Goal: Information Seeking & Learning: Check status

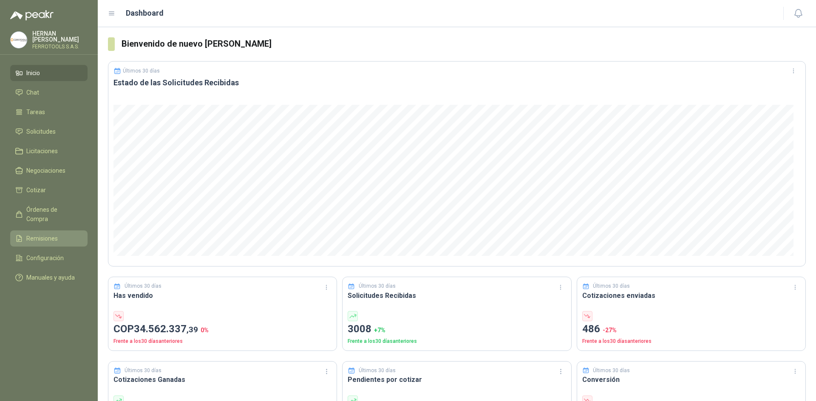
click at [59, 234] on li "Remisiones" at bounding box center [48, 238] width 67 height 9
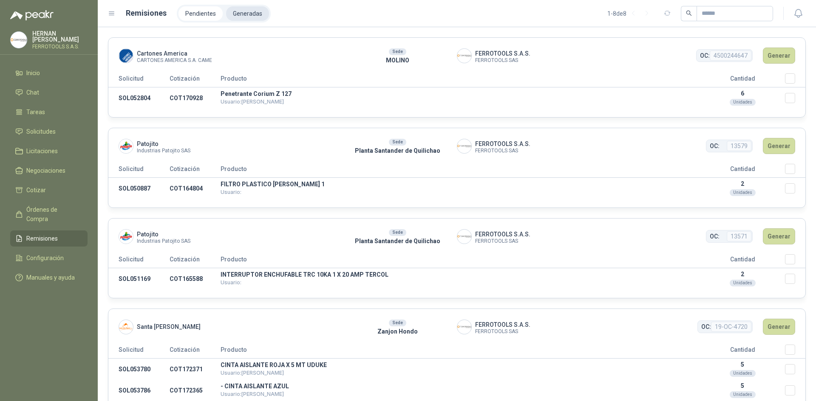
click at [253, 17] on li "Generadas" at bounding box center [247, 13] width 43 height 14
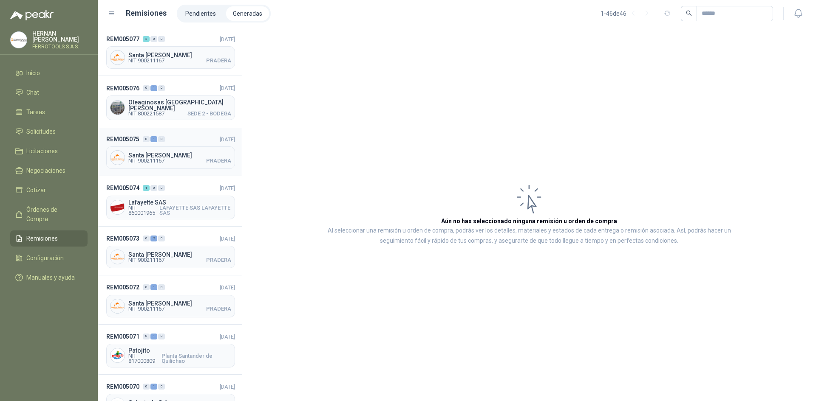
click at [181, 131] on div "REM005075 0 1 0 [DATE] [GEOGRAPHIC_DATA][PERSON_NAME] NIT 900211167 PRADERA" at bounding box center [170, 151] width 144 height 49
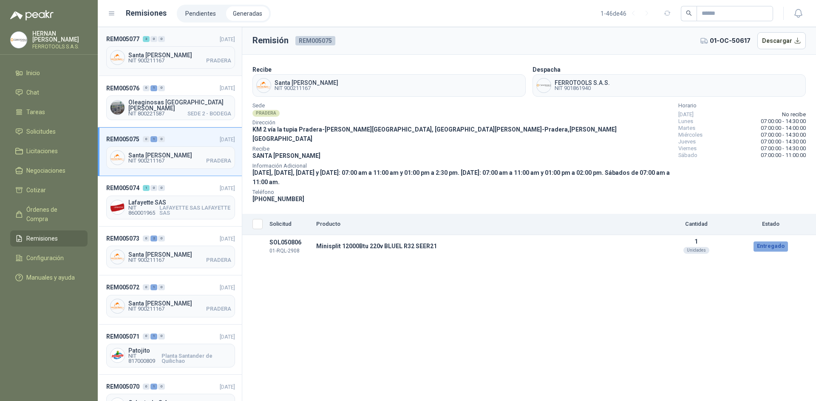
click at [181, 42] on header "REM005077 3 0 0 [DATE]" at bounding box center [170, 38] width 129 height 9
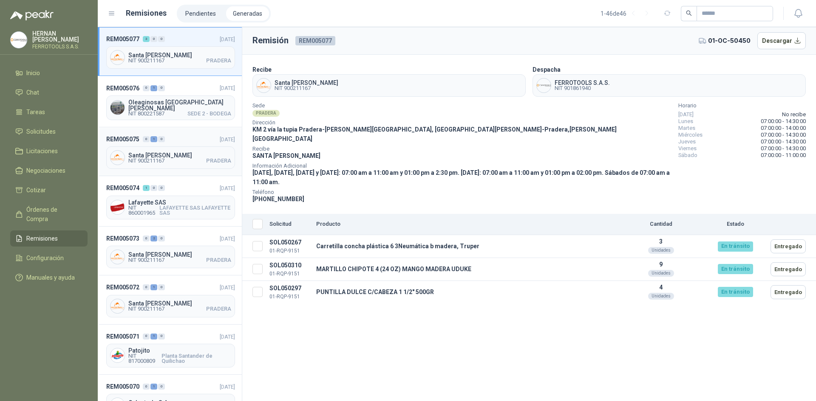
click at [185, 135] on header "REM005075 0 1 0 [DATE]" at bounding box center [170, 139] width 129 height 9
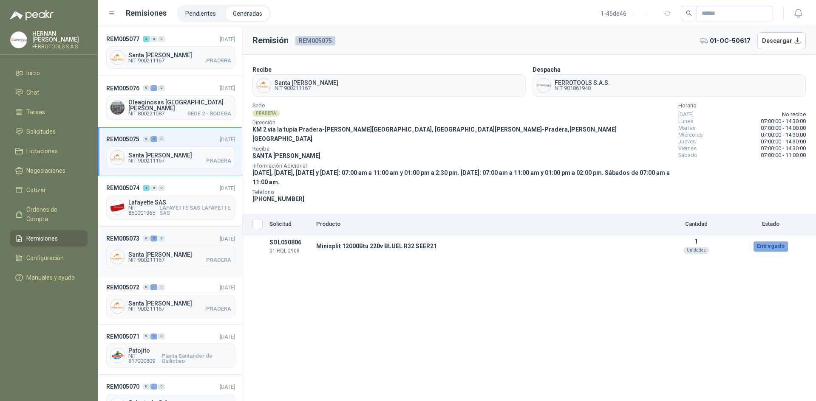
click at [196, 237] on header "REM005073 0 2 0 [DATE]" at bounding box center [170, 238] width 129 height 9
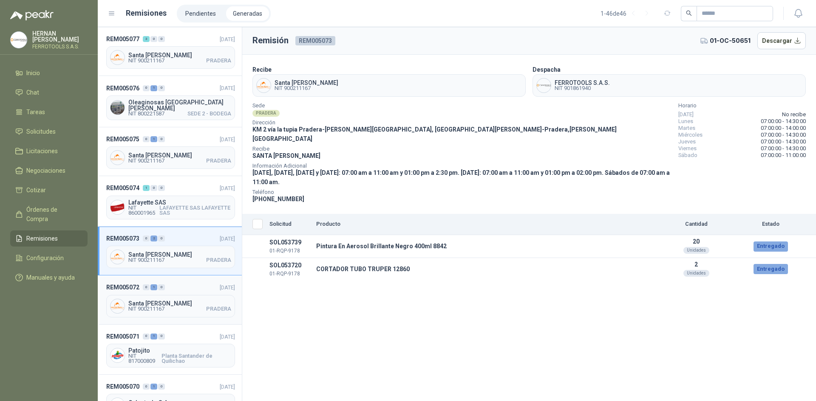
click at [197, 285] on header "REM005072 0 1 0 [DATE]" at bounding box center [170, 287] width 129 height 9
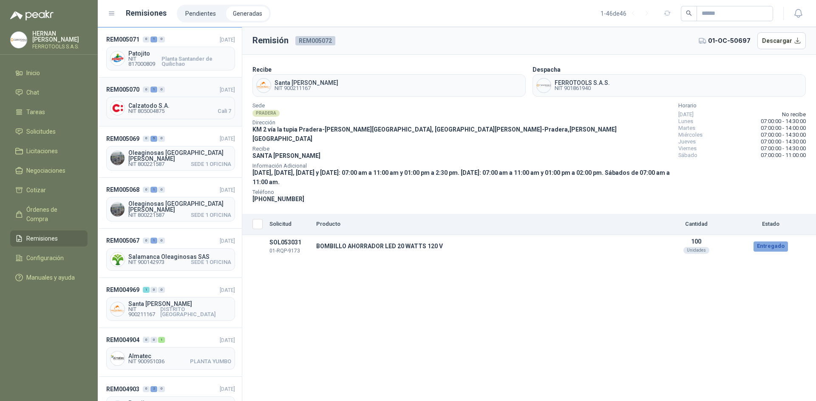
scroll to position [340, 0]
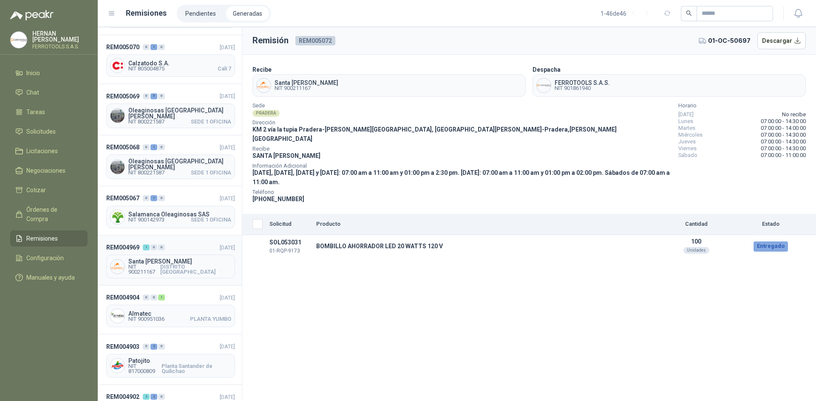
click at [180, 243] on header "REM004969 1 0 0 [DATE]" at bounding box center [170, 247] width 129 height 9
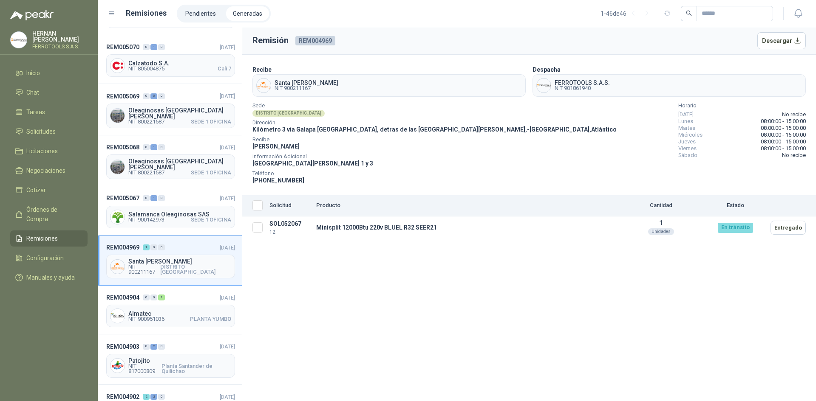
click at [251, 206] on th "Seleccionar/deseleccionar" at bounding box center [254, 205] width 24 height 21
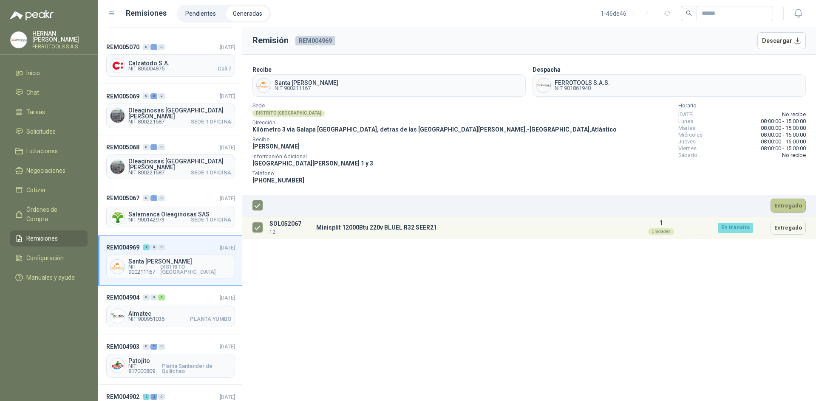
click at [785, 208] on button "Entregado" at bounding box center [787, 206] width 35 height 14
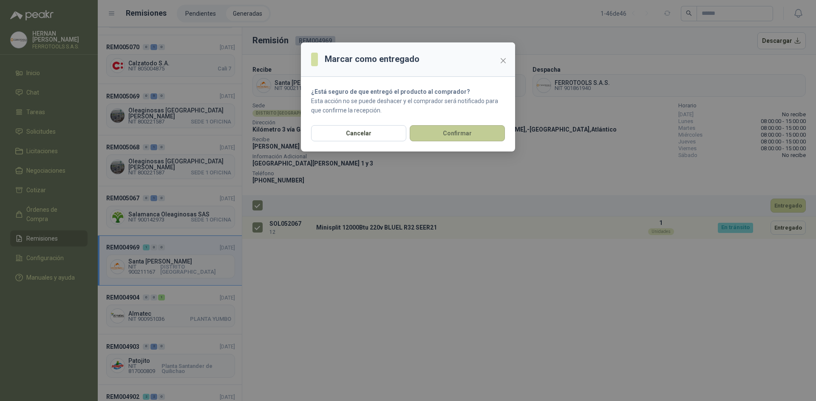
click at [468, 140] on button "Confirmar" at bounding box center [457, 133] width 95 height 16
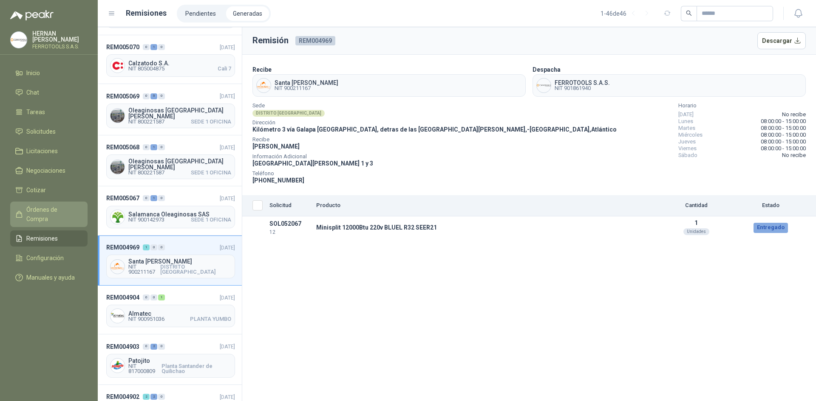
click at [71, 209] on span "Órdenes de Compra" at bounding box center [52, 214] width 53 height 19
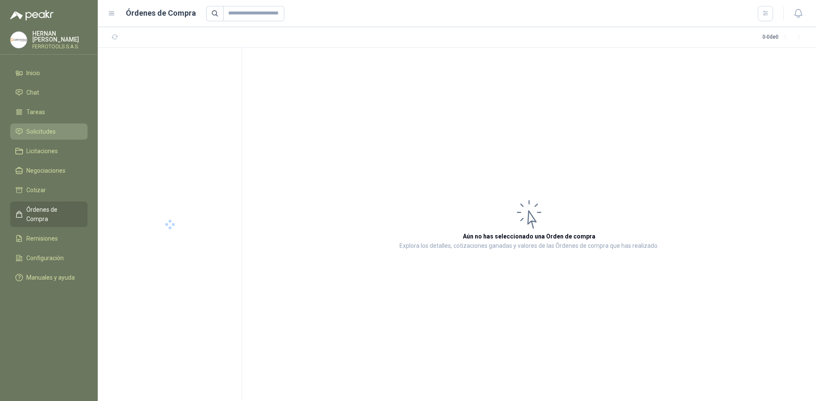
click at [60, 127] on li "Solicitudes" at bounding box center [48, 131] width 67 height 9
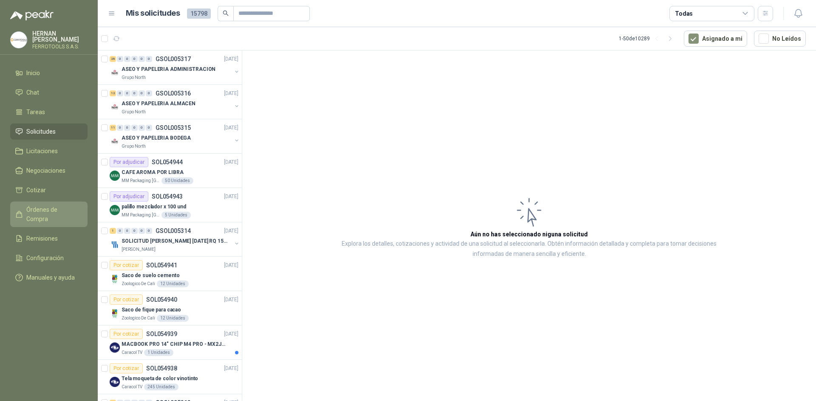
click at [64, 212] on span "Órdenes de Compra" at bounding box center [52, 214] width 53 height 19
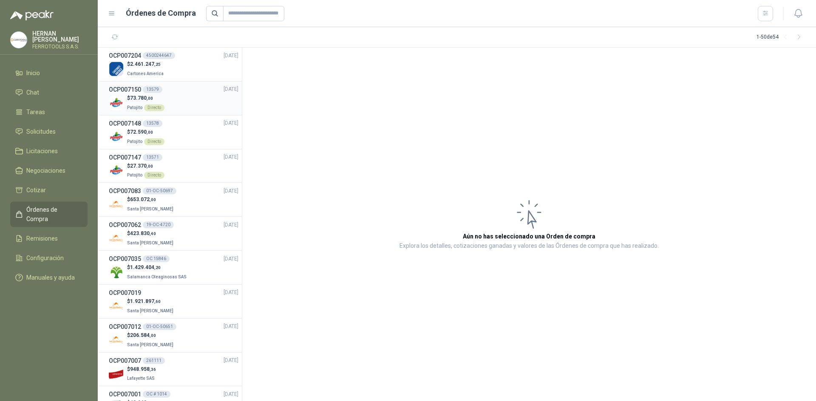
click at [179, 102] on div "$ 73.780 ,00 Patojito Directo" at bounding box center [174, 102] width 130 height 17
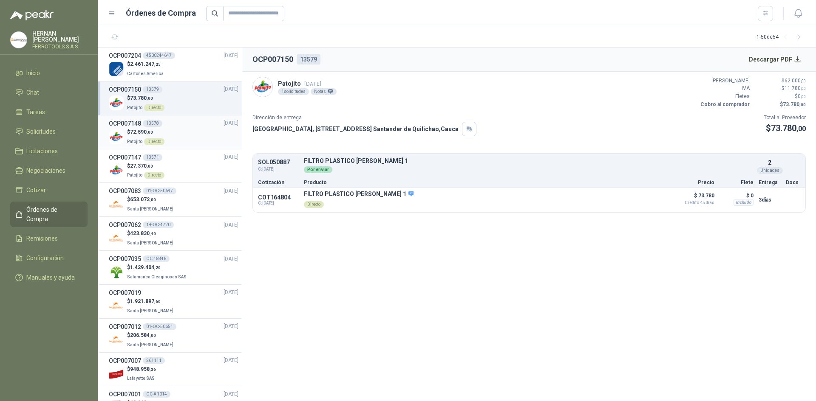
click at [178, 129] on div "$ 72.590 ,00 Patojito Directo" at bounding box center [174, 136] width 130 height 17
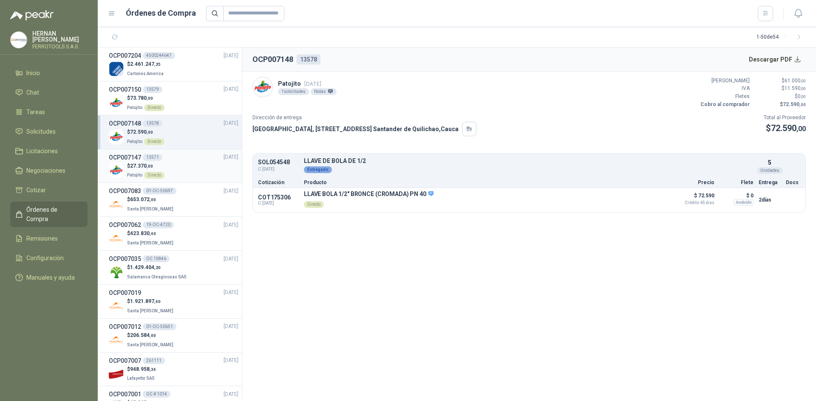
click at [177, 170] on div "$ 27.370 ,00 Patojito Directo" at bounding box center [174, 170] width 130 height 17
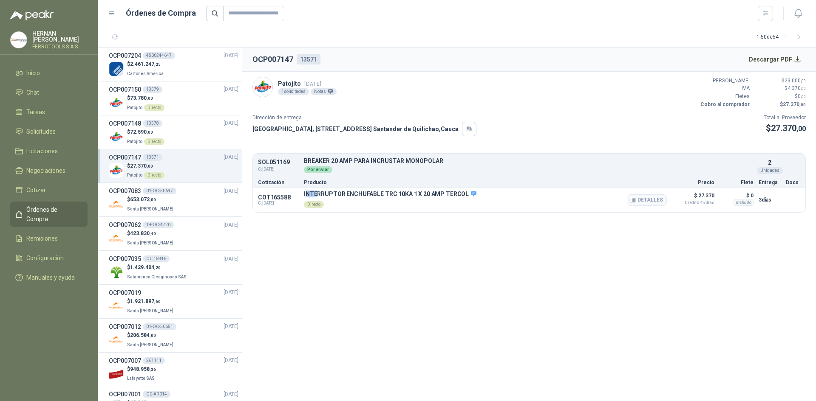
drag, startPoint x: 306, startPoint y: 194, endPoint x: 318, endPoint y: 192, distance: 12.0
click at [318, 192] on p "INTERRUPTOR ENCHUFABLE TRC 10KA 1 X 20 AMP TERCOL" at bounding box center [390, 195] width 172 height 8
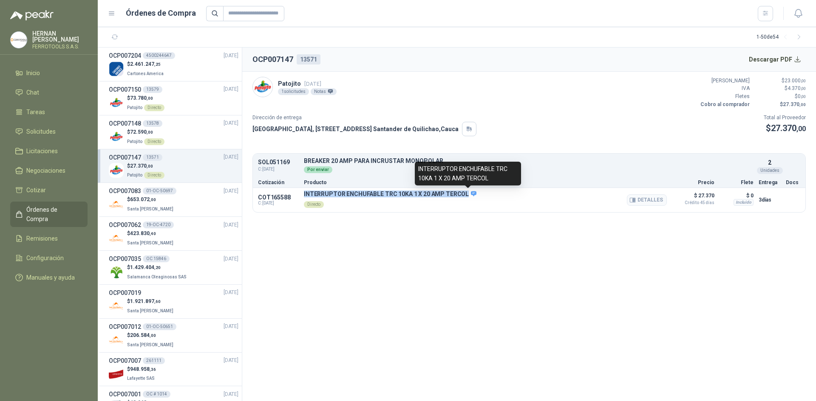
drag, startPoint x: 302, startPoint y: 194, endPoint x: 465, endPoint y: 192, distance: 163.1
click at [465, 192] on div "COT165588 C: [DATE] INTERRUPTOR ENCHUFABLE TRC 10KA 1 X 20 AMP TERCOL Directo D…" at bounding box center [529, 200] width 552 height 25
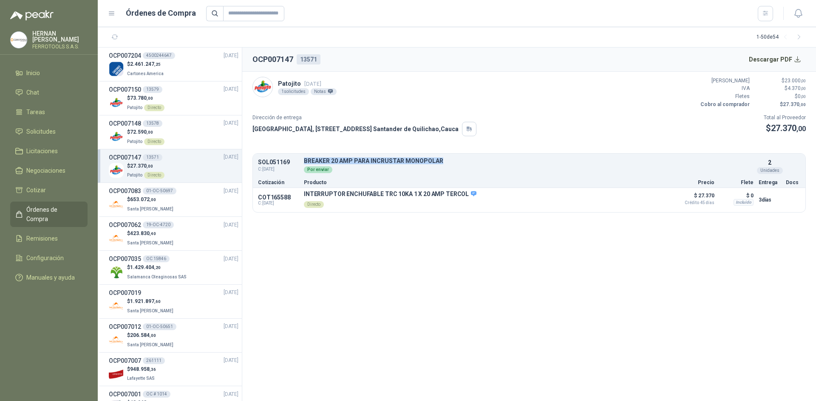
drag, startPoint x: 443, startPoint y: 159, endPoint x: 302, endPoint y: 160, distance: 140.6
click at [302, 160] on div "SOL051169 C: [DATE] BREAKER 20 AMP PARA INCRUSTAR MONOPOLAR Detalles Por enviar…" at bounding box center [529, 165] width 552 height 21
click at [199, 101] on div "$ 73.780 ,00 Patojito Directo" at bounding box center [174, 102] width 130 height 17
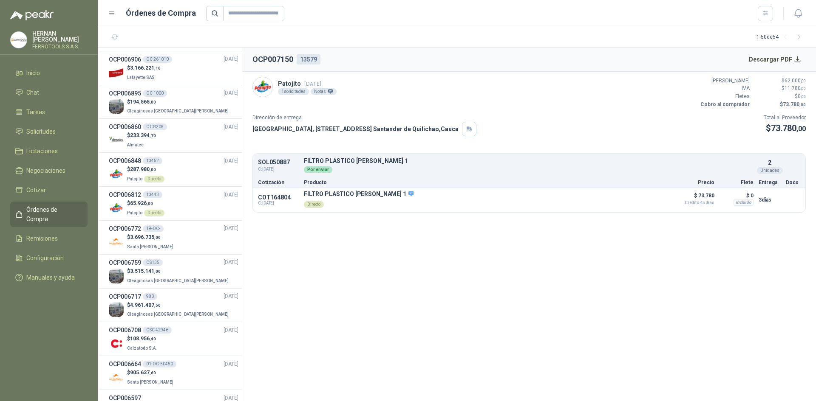
scroll to position [510, 0]
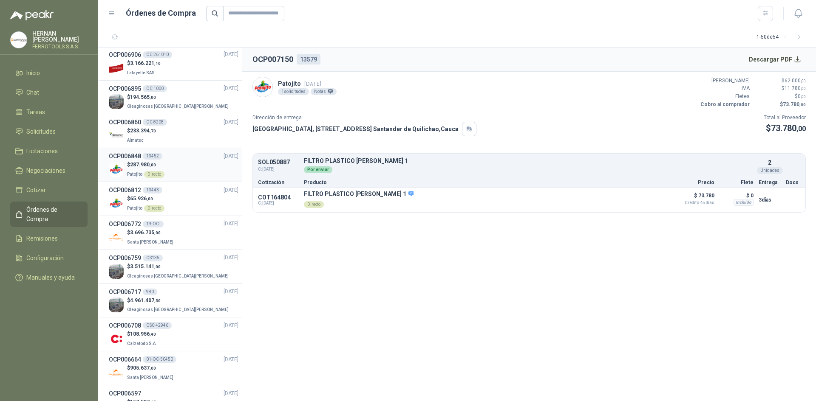
click at [175, 163] on div "$ 287.980 ,00 Patojito Directo" at bounding box center [174, 169] width 130 height 17
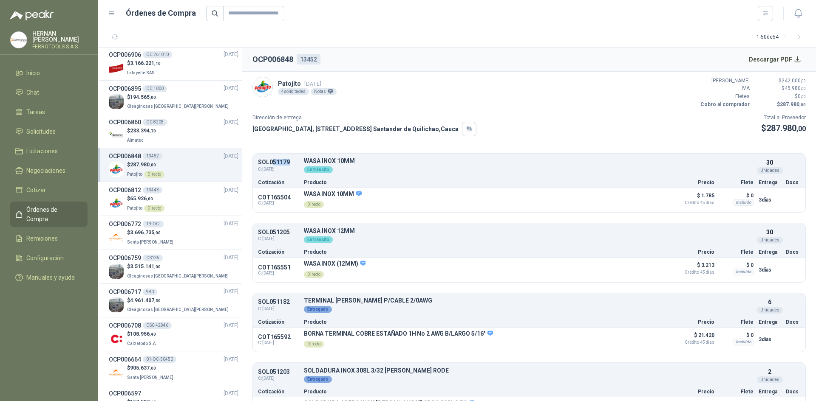
drag, startPoint x: 288, startPoint y: 162, endPoint x: 271, endPoint y: 162, distance: 17.8
click at [271, 162] on p "SOL051179" at bounding box center [278, 162] width 41 height 6
copy p "51179"
click at [257, 8] on input "text" at bounding box center [253, 13] width 61 height 15
click at [257, 9] on input "text" at bounding box center [253, 13] width 61 height 15
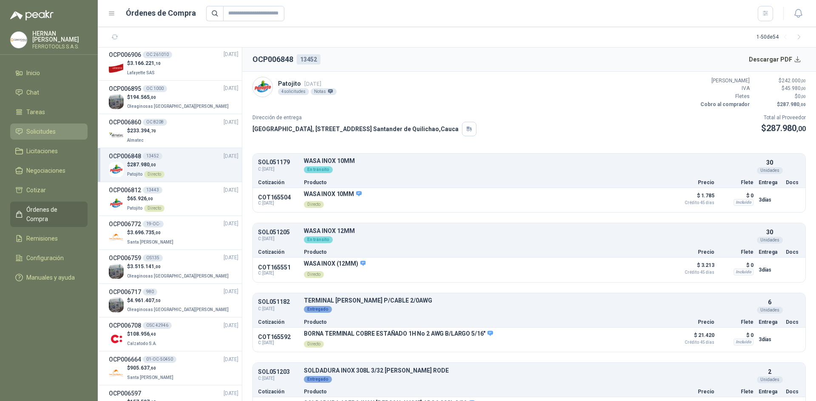
click at [69, 124] on link "Solicitudes" at bounding box center [48, 132] width 77 height 16
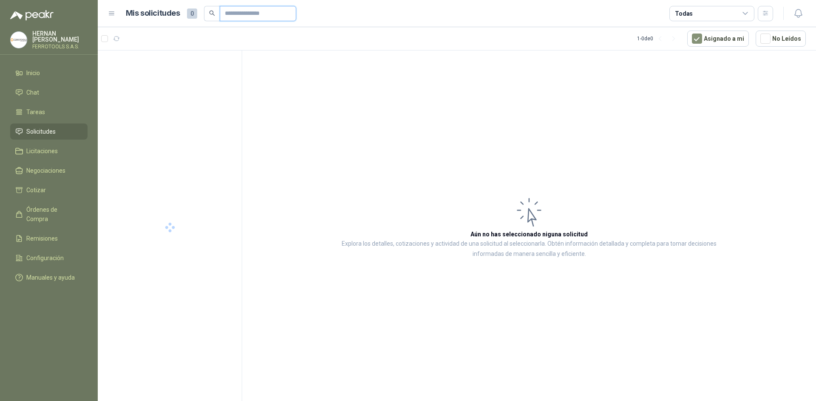
click at [240, 15] on input "text" at bounding box center [254, 13] width 59 height 14
paste input "*****"
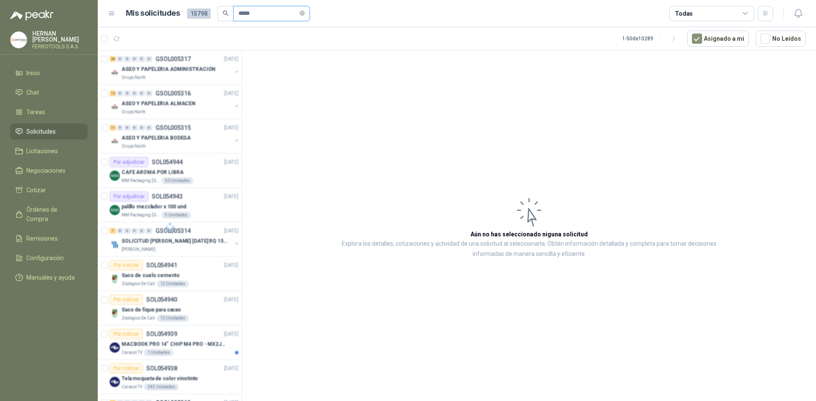
type input "*****"
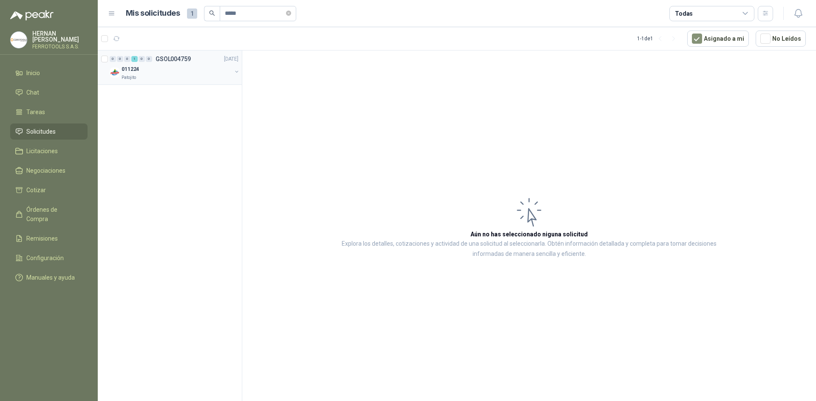
click at [176, 73] on div "011224" at bounding box center [176, 69] width 110 height 10
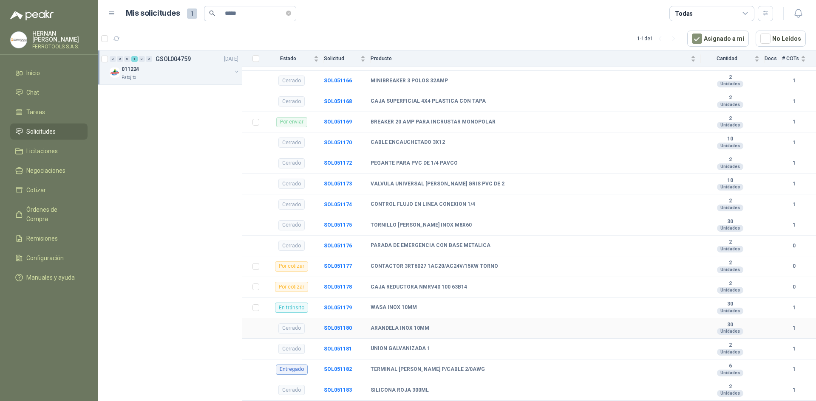
scroll to position [425, 0]
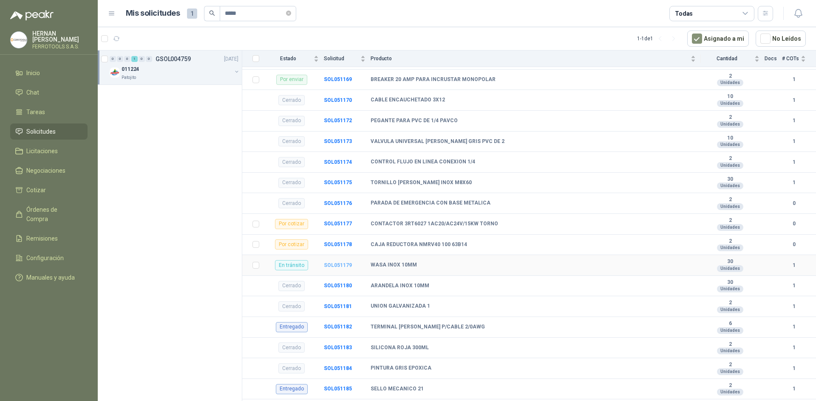
click at [332, 267] on b "SOL051179" at bounding box center [338, 266] width 28 height 6
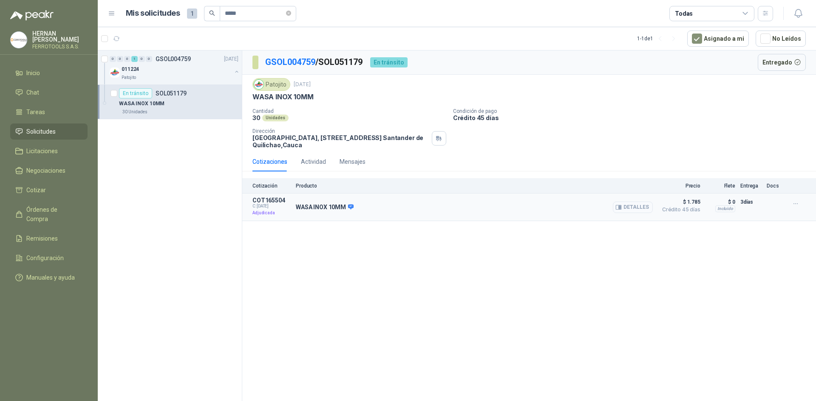
click at [641, 205] on button "Detalles" at bounding box center [633, 207] width 40 height 11
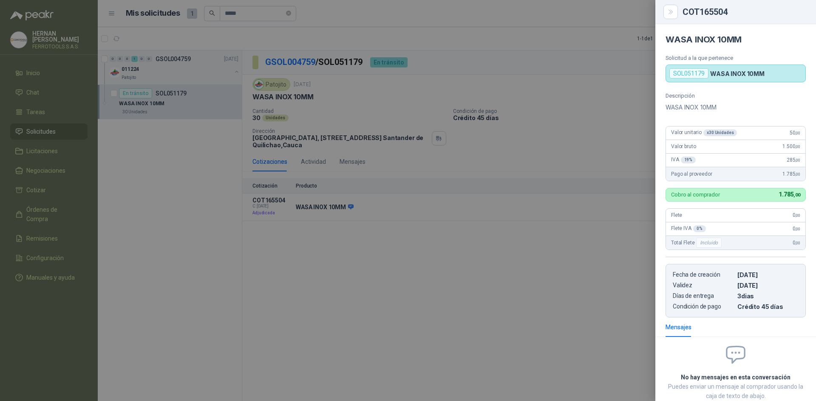
click at [793, 9] on div "COT165504" at bounding box center [743, 12] width 123 height 8
click at [673, 12] on icon "Close" at bounding box center [670, 11] width 7 height 7
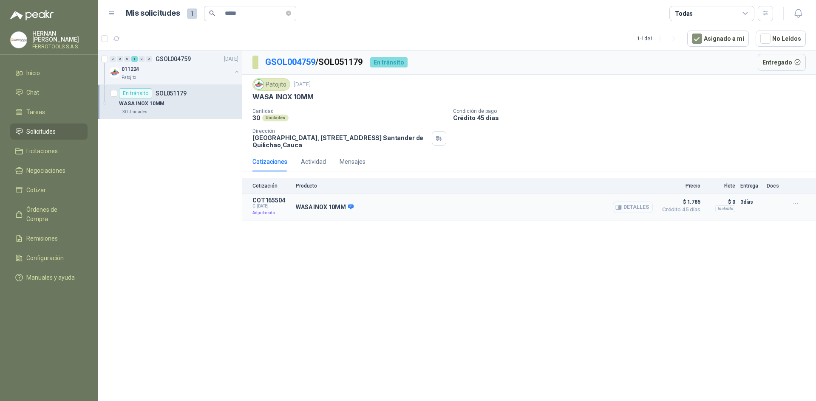
click at [632, 207] on button "Detalles" at bounding box center [633, 207] width 40 height 11
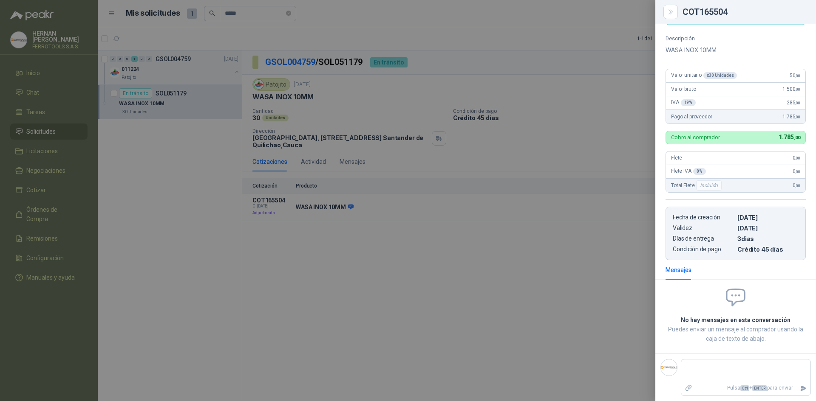
click at [727, 94] on div "Valor bruto 1.500 ,00" at bounding box center [735, 90] width 139 height 14
drag, startPoint x: 729, startPoint y: 82, endPoint x: 693, endPoint y: 94, distance: 37.5
click at [722, 85] on article "Valor unitario x 30 Unidades 50 ,00 Valor bruto 1.500 ,00 IVA 19 % 285 ,00 Pago…" at bounding box center [735, 96] width 140 height 55
click at [700, 137] on p "Cobro al comprador" at bounding box center [695, 138] width 49 height 6
drag, startPoint x: 706, startPoint y: 161, endPoint x: 706, endPoint y: 178, distance: 17.0
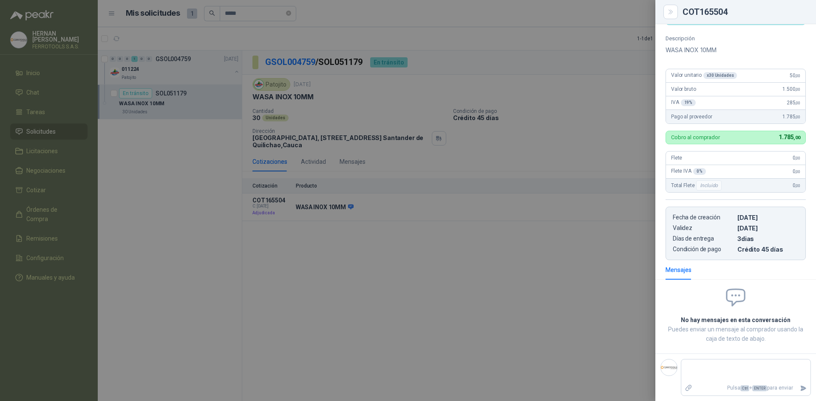
click at [706, 164] on div "Flete 0 ,00" at bounding box center [735, 159] width 139 height 14
drag, startPoint x: 706, startPoint y: 178, endPoint x: 709, endPoint y: 232, distance: 54.0
click at [706, 178] on div "Flete IVA 0 % 0 ,00" at bounding box center [735, 172] width 139 height 14
drag, startPoint x: 572, startPoint y: 185, endPoint x: 551, endPoint y: 196, distance: 23.4
click at [570, 187] on div at bounding box center [408, 200] width 816 height 401
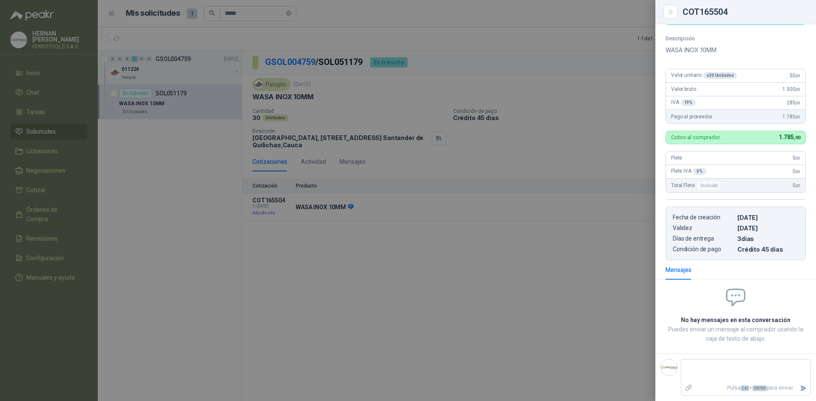
click at [433, 218] on div at bounding box center [408, 200] width 816 height 401
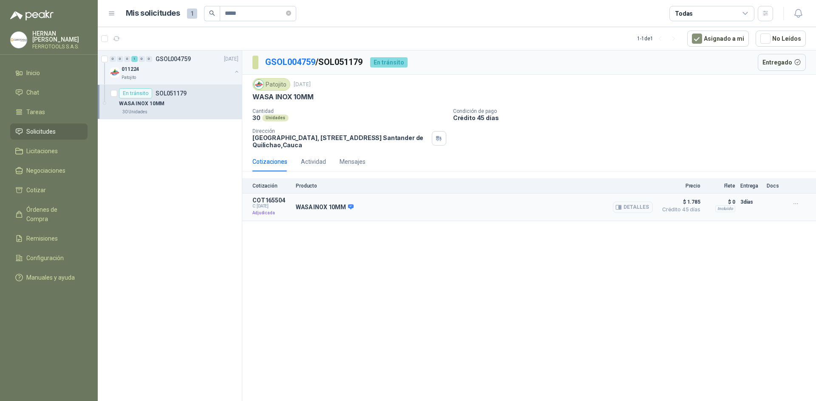
click at [698, 207] on span "Crédito 45 días" at bounding box center [679, 209] width 42 height 5
click at [638, 209] on button "Detalles" at bounding box center [633, 207] width 40 height 11
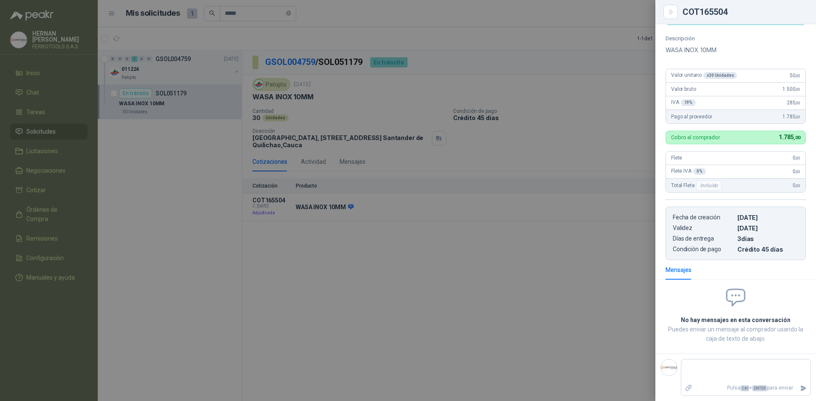
drag, startPoint x: 726, startPoint y: 351, endPoint x: 751, endPoint y: 257, distance: 97.3
click at [726, 351] on div "No hay mensajes en esta conversación Puedes enviar un mensaje al comprador usan…" at bounding box center [735, 321] width 161 height 68
click at [770, 122] on div "Pago al proveedor 1.785 ,00" at bounding box center [735, 117] width 139 height 14
click at [703, 49] on div "COT165504 WASA INOX 10MM Solicitud a la que pertenece SOL051179 WASA INOX 10MM …" at bounding box center [735, 200] width 161 height 401
click at [671, 128] on div "Descripción WASA INOX 10MM Valor unitario x 30 Unidades 50 ,00 Valor bruto 1.50…" at bounding box center [735, 147] width 161 height 225
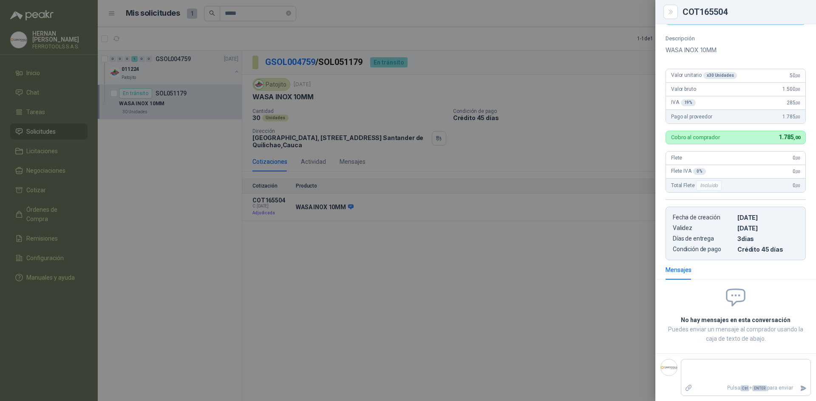
click at [708, 150] on div "Descripción WASA INOX 10MM Valor unitario x 30 Unidades 50 ,00 Valor bruto 1.50…" at bounding box center [735, 147] width 161 height 225
click at [449, 115] on div at bounding box center [408, 200] width 816 height 401
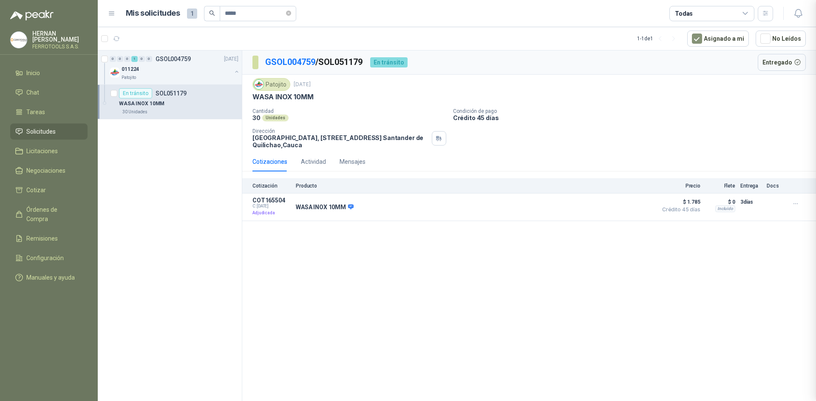
click at [331, 79] on div at bounding box center [408, 200] width 816 height 401
click at [356, 59] on p "GSOL004759 / SOL051179" at bounding box center [314, 62] width 98 height 13
click at [405, 62] on div "En tránsito" at bounding box center [388, 62] width 37 height 10
drag, startPoint x: 306, startPoint y: 60, endPoint x: 284, endPoint y: 68, distance: 23.4
click at [305, 60] on link "GSOL004759" at bounding box center [290, 62] width 50 height 10
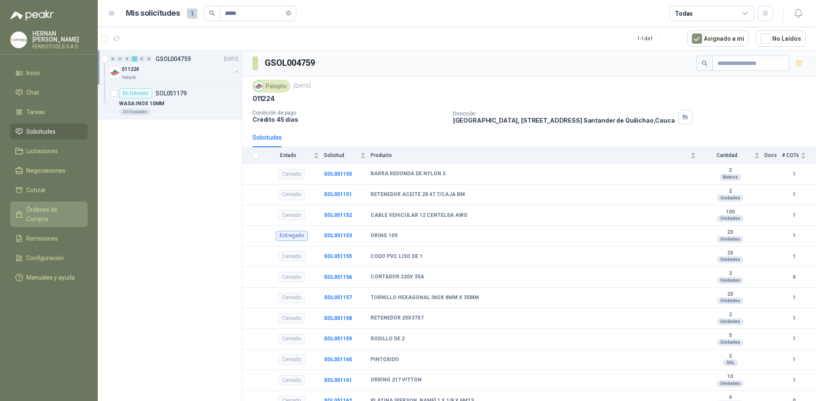
click at [62, 210] on span "Órdenes de Compra" at bounding box center [52, 214] width 53 height 19
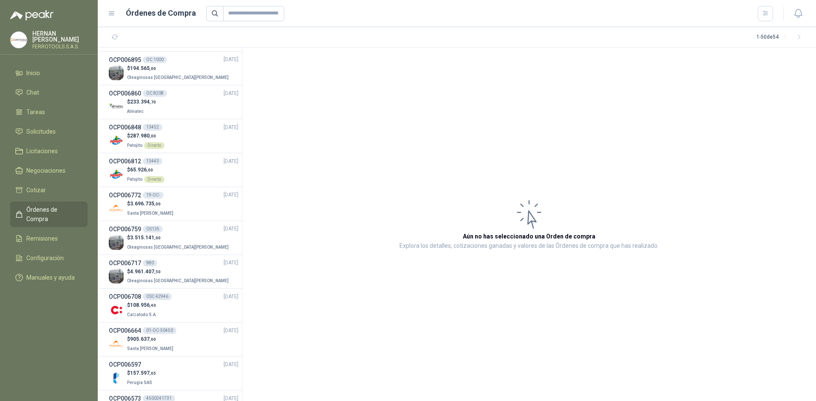
scroll to position [510, 0]
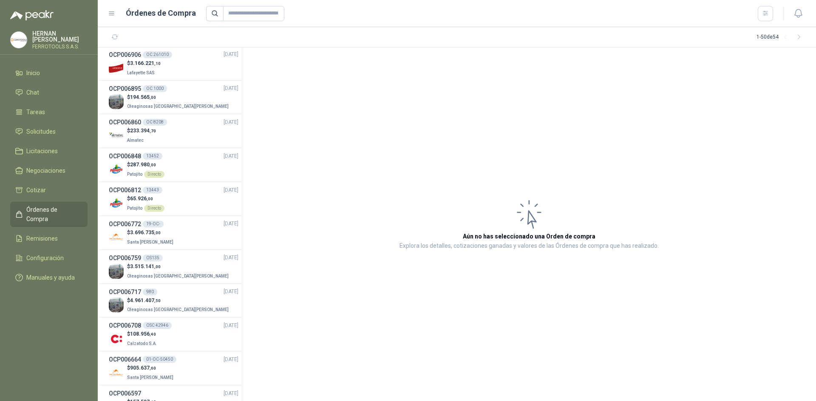
click at [192, 207] on div "$ 65.926 ,00 Patojito Directo" at bounding box center [174, 203] width 130 height 17
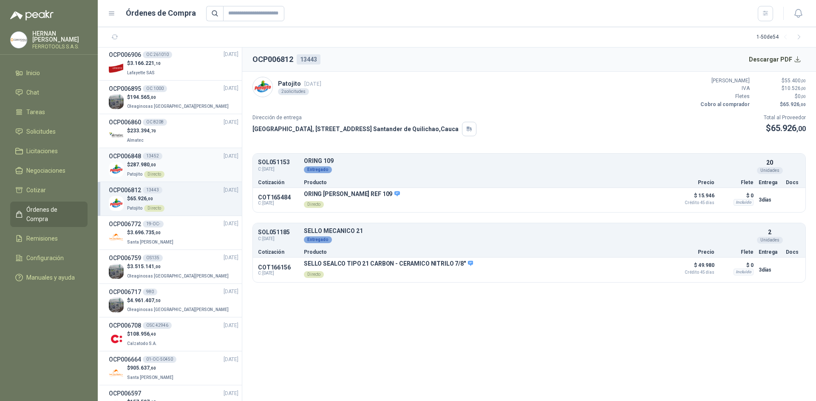
click at [195, 172] on div "$ 287.980 ,00 Patojito Directo" at bounding box center [174, 169] width 130 height 17
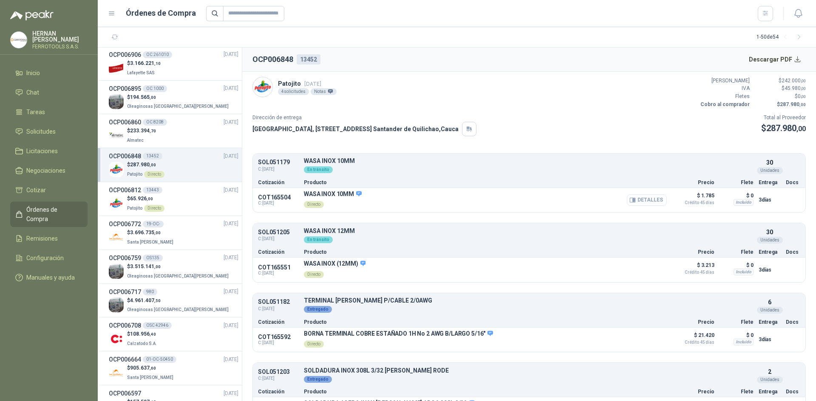
click at [633, 199] on button "Detalles" at bounding box center [647, 200] width 40 height 11
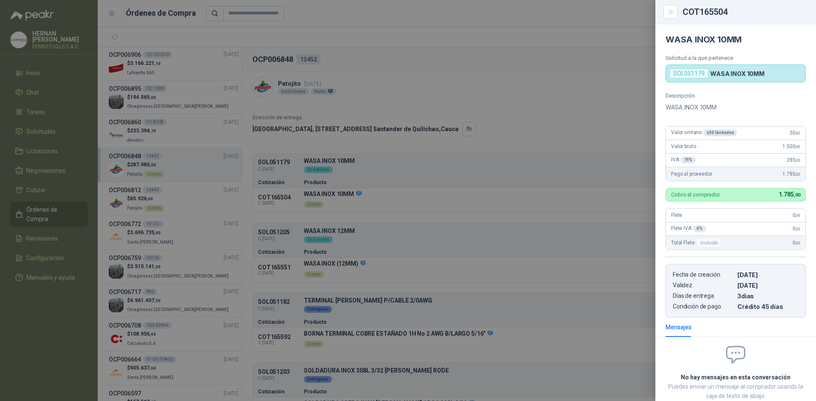
drag, startPoint x: 718, startPoint y: 77, endPoint x: 686, endPoint y: 76, distance: 31.9
click at [715, 76] on p "WASA INOX 10MM" at bounding box center [737, 73] width 54 height 7
click at [686, 76] on div "SOL051179" at bounding box center [688, 73] width 39 height 10
click at [698, 141] on div "Valor bruto 1.500 ,00" at bounding box center [735, 147] width 139 height 14
click at [723, 134] on div "x 30 Unidades" at bounding box center [720, 133] width 34 height 7
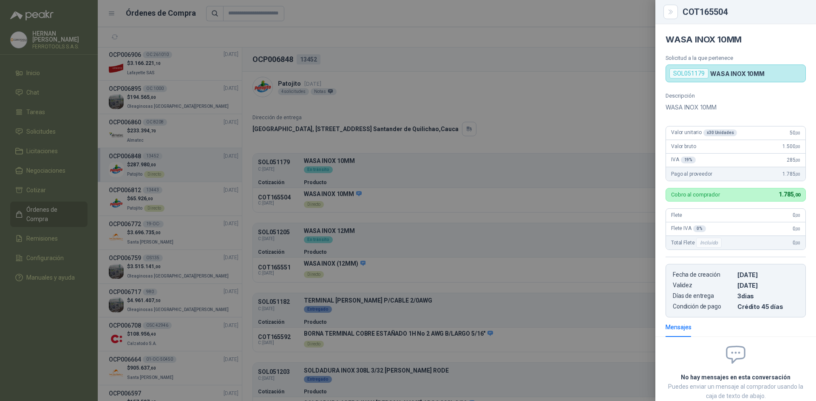
click at [707, 175] on span "Pago al proveedor" at bounding box center [691, 174] width 41 height 6
click at [694, 203] on div "Descripción WASA INOX 10MM Valor unitario x 30 Unidades 50 ,00 Valor bruto 1.50…" at bounding box center [735, 205] width 161 height 225
click at [770, 198] on div "Cobro al comprador 1.785 ,00" at bounding box center [735, 195] width 140 height 14
drag, startPoint x: 708, startPoint y: 236, endPoint x: 701, endPoint y: 246, distance: 11.6
click at [707, 237] on div "Total Flete Incluido 0 ,00" at bounding box center [735, 243] width 139 height 14
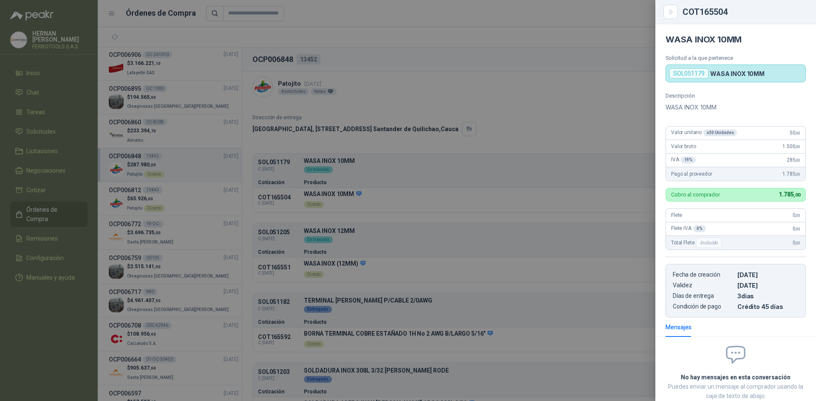
drag, startPoint x: 701, startPoint y: 246, endPoint x: 709, endPoint y: 297, distance: 52.4
click at [706, 263] on div "Descripción WASA INOX 10MM Valor unitario x 30 Unidades 50 ,00 Valor bruto 1.50…" at bounding box center [735, 205] width 161 height 225
drag, startPoint x: 709, startPoint y: 297, endPoint x: 707, endPoint y: 314, distance: 16.2
click at [708, 312] on article "Fecha de creación [DATE] Validez [DATE] Días de entrega 3 dias Condición de pag…" at bounding box center [735, 291] width 140 height 54
click at [684, 347] on div "Mensajes No hay mensajes en esta conversación Puedes enviar un mensaje al compr…" at bounding box center [735, 388] width 161 height 141
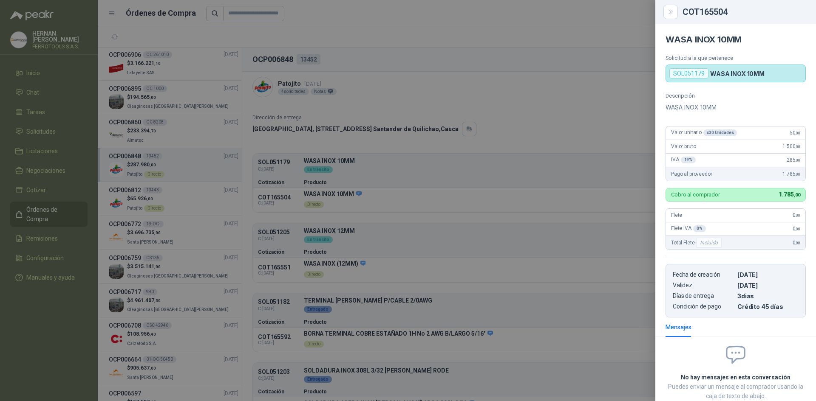
click at [733, 351] on icon at bounding box center [735, 355] width 23 height 23
click at [709, 320] on div "Mensajes" at bounding box center [735, 328] width 140 height 20
click at [726, 246] on div "Descripción WASA INOX 10MM Valor unitario x 30 Unidades 50 ,00 Valor bruto 1.50…" at bounding box center [735, 205] width 161 height 225
drag, startPoint x: 734, startPoint y: 190, endPoint x: 734, endPoint y: 155, distance: 35.3
click at [735, 176] on div "Descripción WASA INOX 10MM Valor unitario x 30 Unidades 50 ,00 Valor bruto 1.50…" at bounding box center [735, 205] width 161 height 225
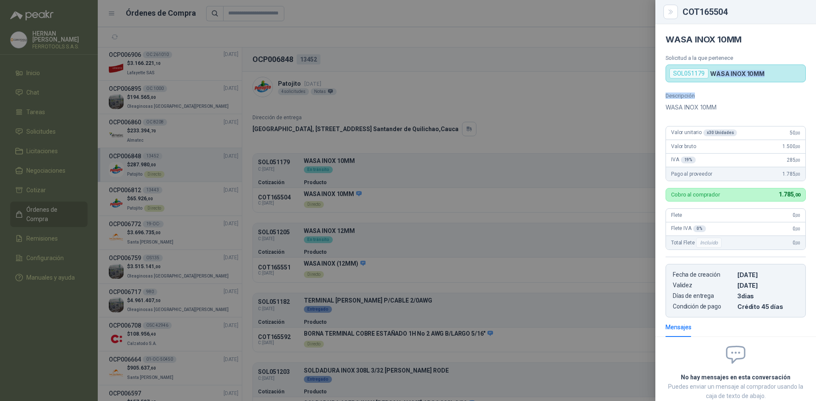
drag, startPoint x: 714, startPoint y: 78, endPoint x: 701, endPoint y: 50, distance: 31.0
click at [715, 72] on div "WASA INOX 10MM Solicitud a la que pertenece SOL051179 WASA INOX 10MM Descripció…" at bounding box center [735, 212] width 161 height 377
click at [667, 10] on icon "Close" at bounding box center [670, 11] width 7 height 7
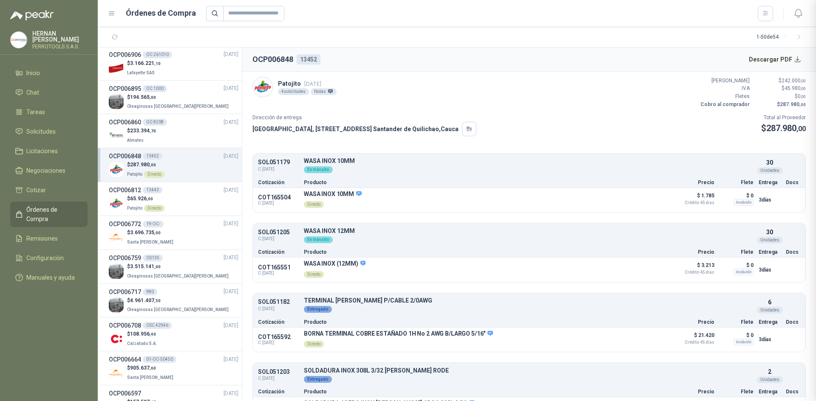
scroll to position [57, 0]
click at [638, 201] on button "Detalles" at bounding box center [647, 200] width 40 height 11
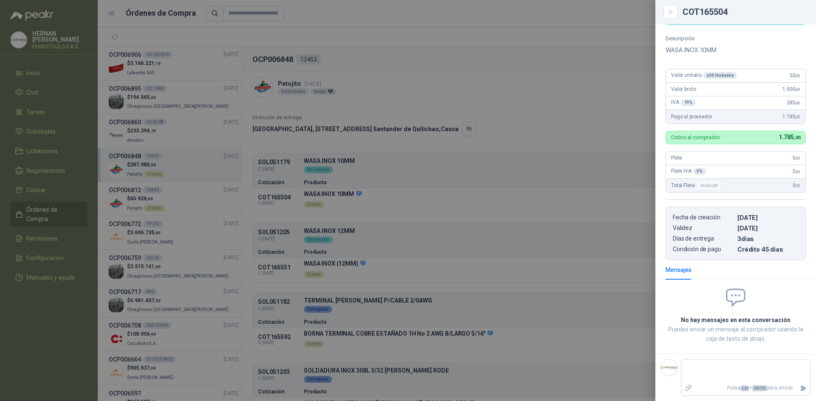
scroll to position [0, 0]
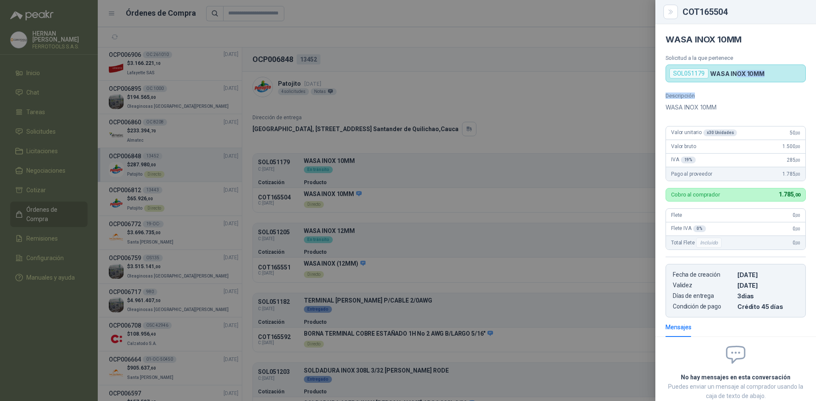
click at [735, 82] on div "WASA INOX 10MM Solicitud a la que pertenece SOL051179 WASA INOX 10MM Descripció…" at bounding box center [735, 212] width 161 height 377
drag, startPoint x: 697, startPoint y: 62, endPoint x: 680, endPoint y: 70, distance: 18.9
click at [689, 65] on div "Solicitud a la que pertenece SOL051179 WASA INOX 10MM" at bounding box center [735, 69] width 140 height 28
click at [684, 77] on div "SOL051179" at bounding box center [688, 73] width 39 height 10
click at [741, 132] on div "Valor unitario x 30 Unidades 50 ,00" at bounding box center [735, 134] width 139 height 14
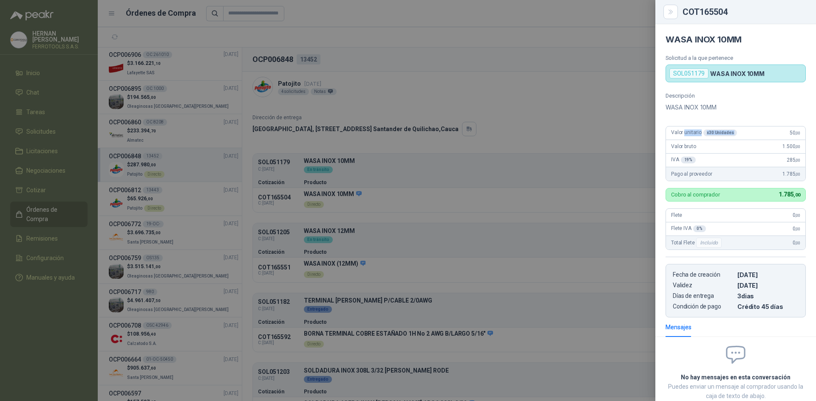
drag, startPoint x: 741, startPoint y: 132, endPoint x: 704, endPoint y: 136, distance: 37.5
click at [704, 136] on div "Valor unitario x 30 Unidades 50 ,00" at bounding box center [735, 134] width 139 height 14
click at [759, 137] on div "Valor unitario x 30 Unidades 50 ,00" at bounding box center [735, 134] width 139 height 14
click at [754, 171] on div "Pago al proveedor 1.785 ,00" at bounding box center [735, 174] width 139 height 14
click at [709, 202] on div "Descripción WASA INOX 10MM Valor unitario x 30 Unidades 50 ,00 Valor bruto 1.50…" at bounding box center [735, 205] width 161 height 225
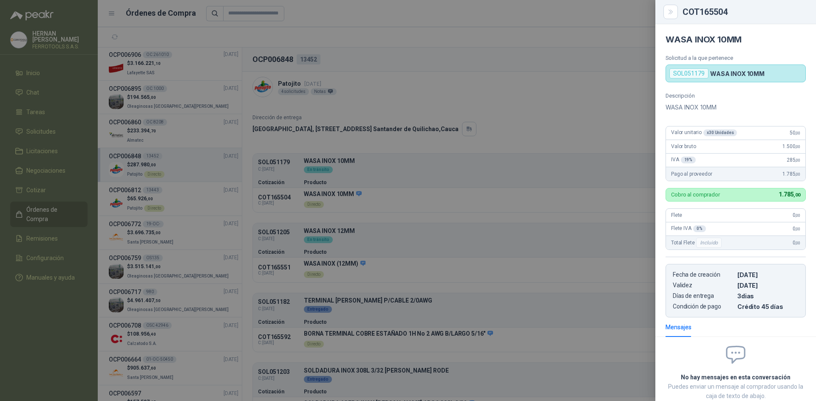
click at [700, 199] on div "Cobro al comprador 1.785 ,00" at bounding box center [735, 195] width 140 height 14
drag, startPoint x: 712, startPoint y: 252, endPoint x: 709, endPoint y: 309, distance: 57.0
click at [711, 259] on div "Descripción WASA INOX 10MM Valor unitario x 30 Unidades 50 ,00 Valor bruto 1.50…" at bounding box center [735, 205] width 161 height 225
click at [708, 309] on p "Condición de pago" at bounding box center [702, 306] width 61 height 7
drag, startPoint x: 296, startPoint y: 153, endPoint x: 333, endPoint y: 175, distance: 42.5
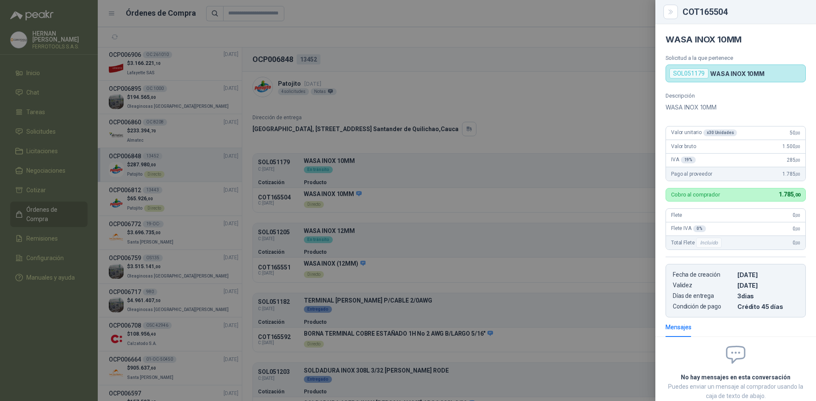
click at [296, 153] on div at bounding box center [408, 200] width 816 height 401
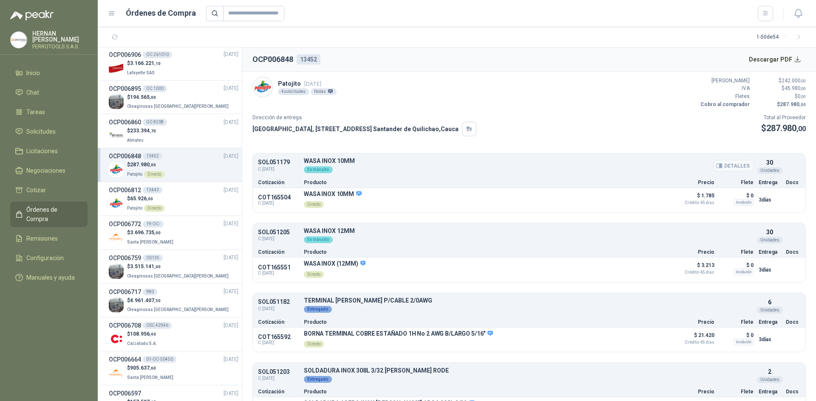
click at [330, 164] on p "WASA INOX 10MM" at bounding box center [528, 161] width 449 height 6
click at [597, 163] on p "WASA INOX 10MM" at bounding box center [528, 161] width 449 height 6
click at [733, 168] on button "Detalles" at bounding box center [733, 165] width 40 height 11
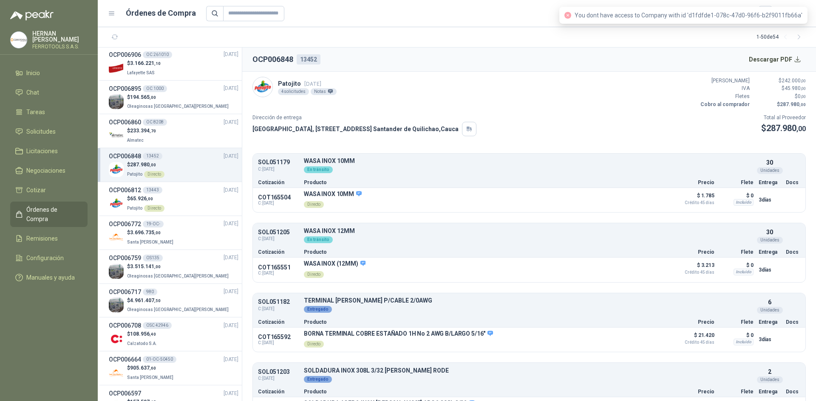
click at [757, 171] on div "Unidades" at bounding box center [770, 170] width 26 height 7
click at [781, 151] on article "Patojito [DATE] 4 solicitudes Notas Valor Bruto $ 242.000 ,00 IVA $ 45.980 ,00 …" at bounding box center [528, 237] width 573 height 330
click at [569, 157] on div "SOL051179 C: [DATE] WASA INOX 10MM Detalles En tránsito 30 Unidades" at bounding box center [529, 165] width 552 height 21
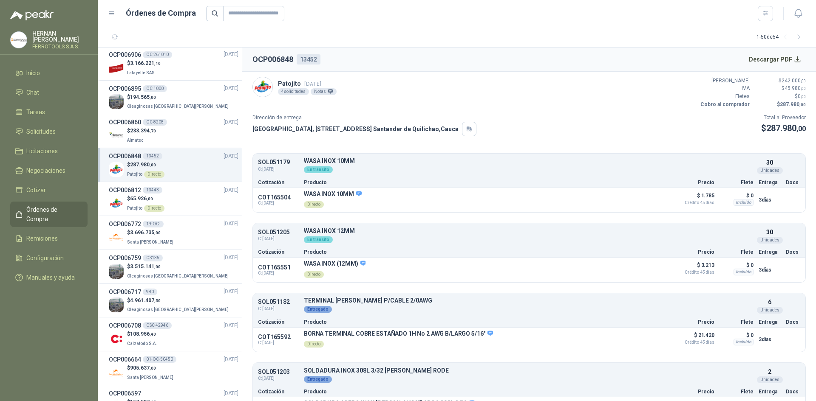
drag, startPoint x: 759, startPoint y: 171, endPoint x: 759, endPoint y: 180, distance: 9.3
click at [759, 173] on div "Unidades" at bounding box center [770, 170] width 26 height 7
click at [760, 191] on div "COT165504 C: [DATE] WASA INOX 10MM Directo Detalles $ 1.785 Crédito 45 días $ 0…" at bounding box center [529, 200] width 552 height 25
drag, startPoint x: 723, startPoint y: 192, endPoint x: 642, endPoint y: 196, distance: 80.8
click at [719, 193] on p "$ 0" at bounding box center [736, 196] width 34 height 10
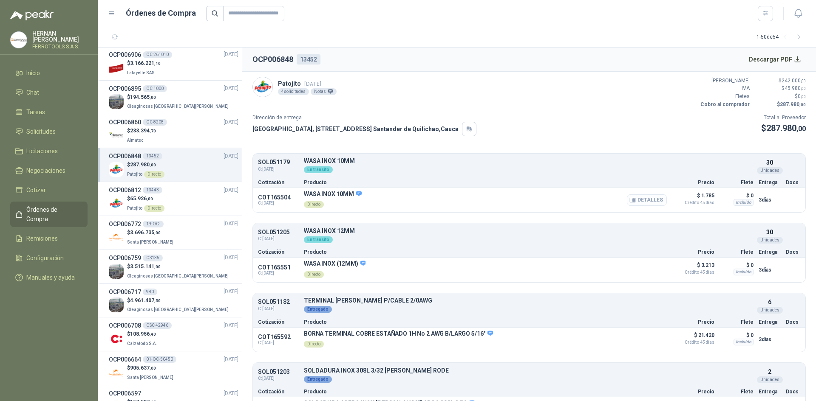
click at [639, 197] on button "Detalles" at bounding box center [647, 200] width 40 height 11
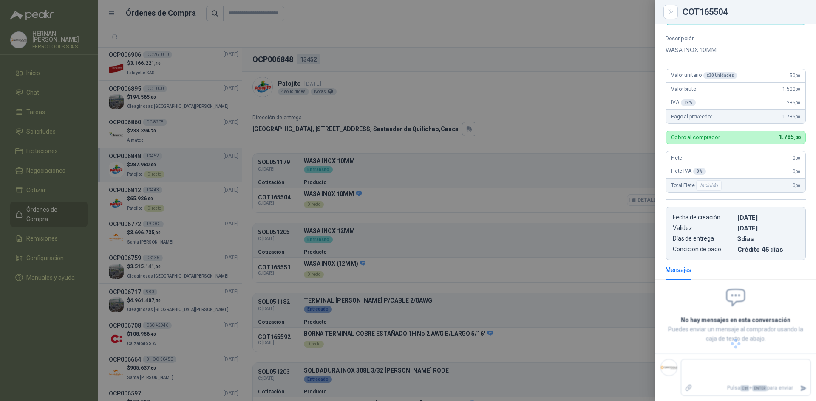
click at [590, 199] on div at bounding box center [408, 200] width 816 height 401
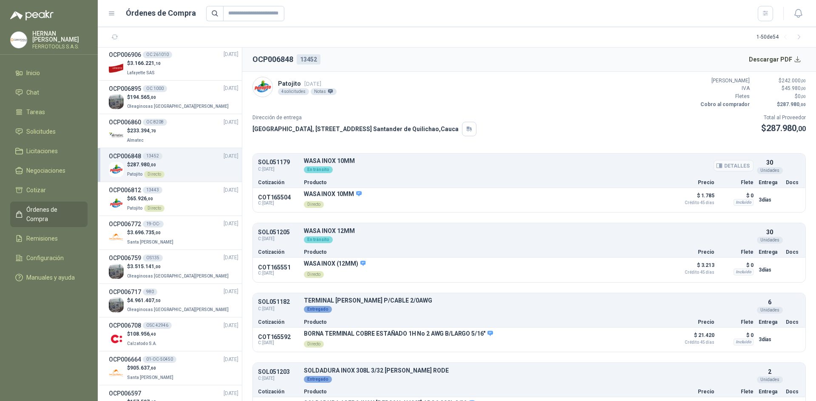
click at [305, 166] on div "En tránsito" at bounding box center [528, 168] width 449 height 9
click at [317, 188] on div "COT165504 C: [DATE] WASA INOX 10MM Directo Detalles $ 1.785 Crédito 45 días $ 0…" at bounding box center [529, 200] width 552 height 25
click at [167, 197] on div "$ 65.926 ,00 Patojito Directo" at bounding box center [174, 203] width 130 height 17
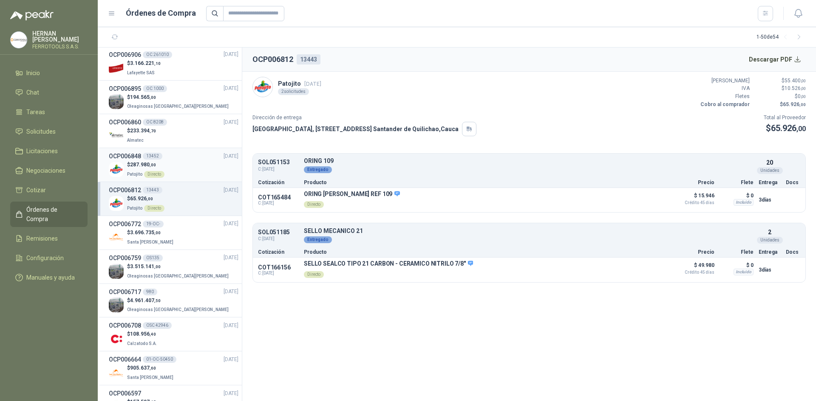
click at [179, 167] on div "$ 287.980 ,00 Patojito Directo" at bounding box center [174, 169] width 130 height 17
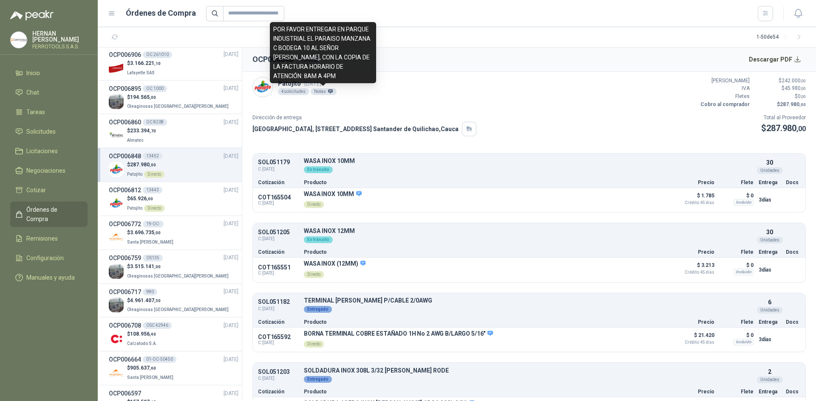
click at [328, 90] on icon at bounding box center [330, 91] width 5 height 4
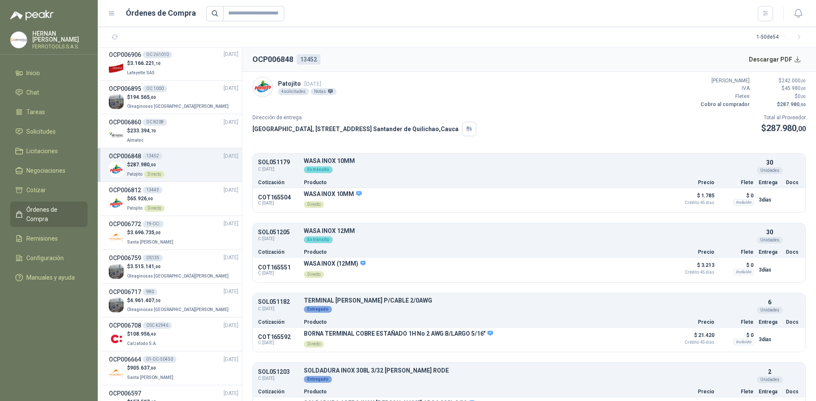
drag, startPoint x: 322, startPoint y: 190, endPoint x: 314, endPoint y: 220, distance: 30.7
click at [320, 198] on div "COT165504 C: [DATE] WASA INOX 10MM Directo Detalles $ 1.785 Crédito 45 días $ 0…" at bounding box center [529, 200] width 552 height 25
drag, startPoint x: 316, startPoint y: 241, endPoint x: 317, endPoint y: 247, distance: 6.1
click at [317, 247] on div "SOL051205 C: [DATE] WASA INOX 12MM Detalles En tránsito 30 Unidades Cotización …" at bounding box center [529, 240] width 552 height 34
drag, startPoint x: 319, startPoint y: 260, endPoint x: 319, endPoint y: 267, distance: 7.2
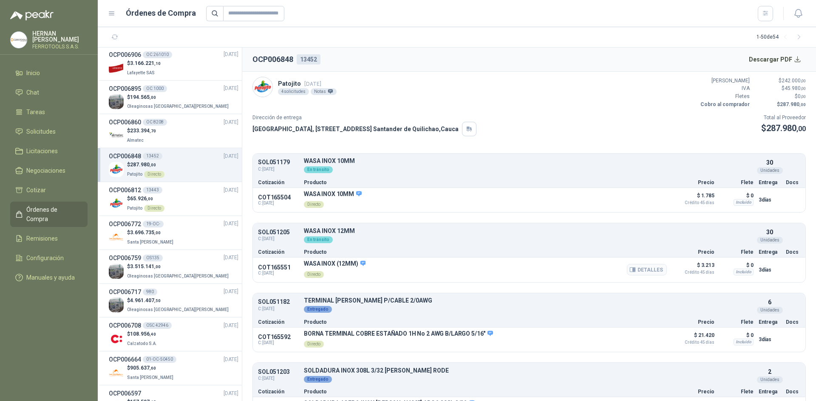
click at [319, 266] on div "COT165551 C: [DATE] WASA INOX (12MM) Directo Detalles $ 3.213 Crédito 45 días $…" at bounding box center [529, 270] width 552 height 25
click at [319, 272] on div "Directo" at bounding box center [314, 274] width 20 height 7
drag, startPoint x: 609, startPoint y: 266, endPoint x: 613, endPoint y: 270, distance: 5.1
click at [609, 268] on div "WASA INOX (12MM) Directo Detalles" at bounding box center [485, 270] width 363 height 20
click at [644, 269] on button "Detalles" at bounding box center [647, 269] width 40 height 11
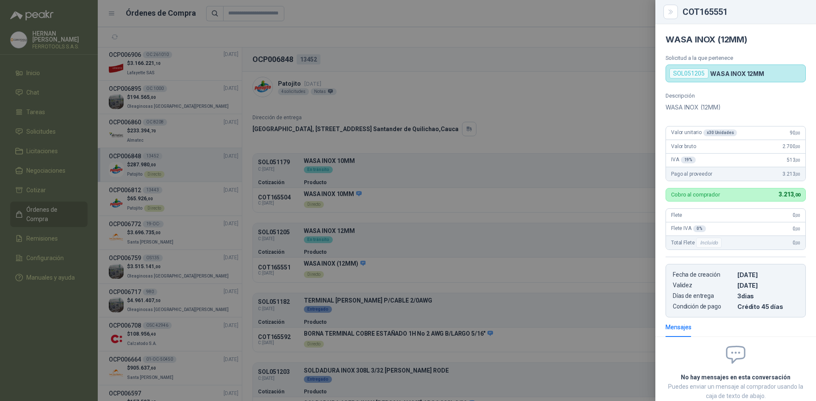
scroll to position [53, 0]
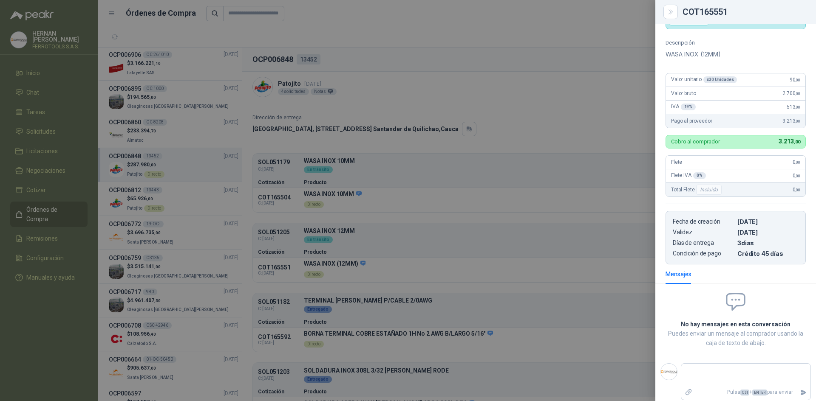
click at [614, 246] on div at bounding box center [408, 200] width 816 height 401
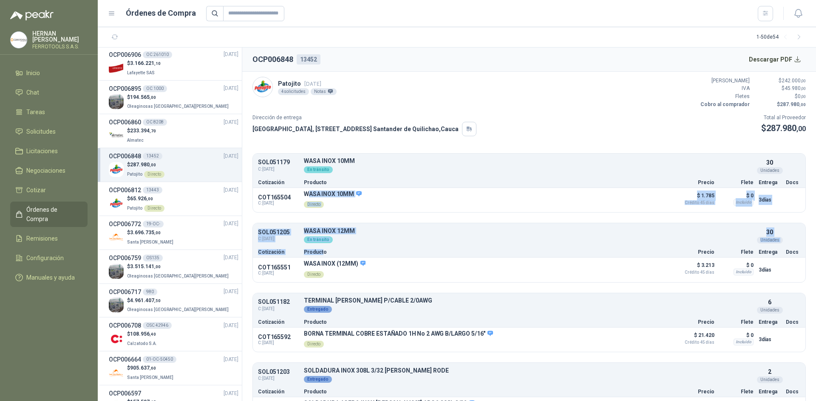
drag, startPoint x: 307, startPoint y: 192, endPoint x: 323, endPoint y: 250, distance: 60.4
click at [322, 249] on ul "SOL051179 C: [DATE] WASA INOX 10MM Detalles En tránsito 30 Unidades Cotización …" at bounding box center [528, 287] width 553 height 269
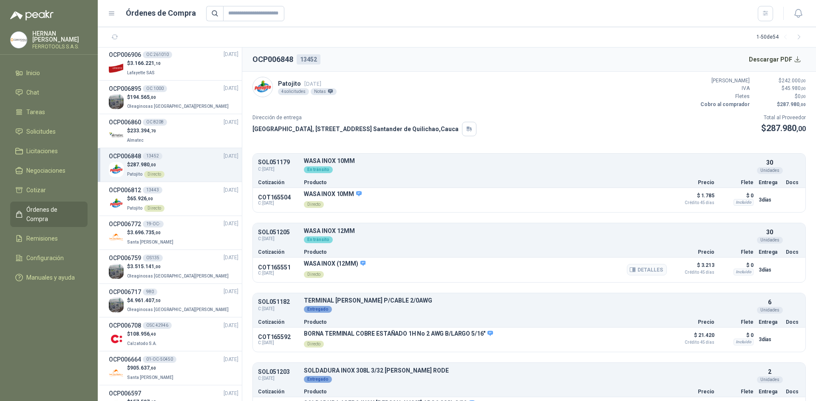
click at [340, 259] on div "COT165551 C: [DATE] WASA INOX (12MM) Directo Detalles $ 3.213 Crédito 45 días $…" at bounding box center [529, 270] width 552 height 25
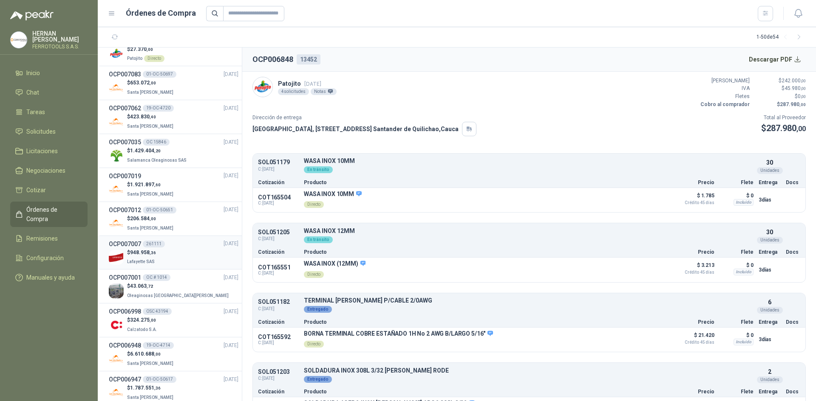
scroll to position [170, 0]
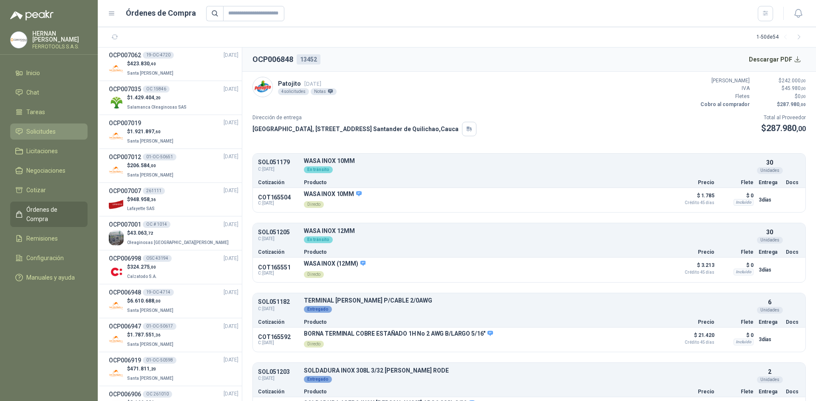
click at [60, 127] on li "Solicitudes" at bounding box center [48, 131] width 67 height 9
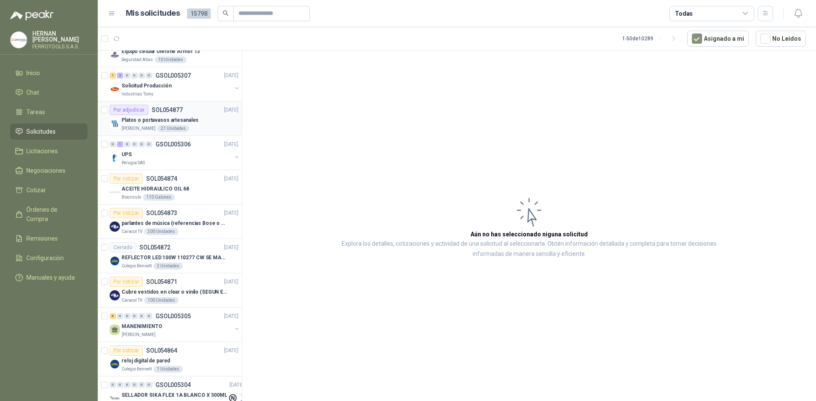
scroll to position [510, 0]
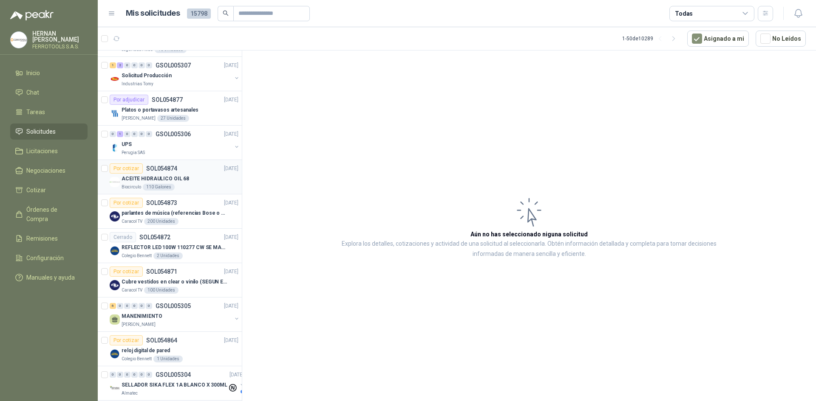
click at [195, 184] on div "Biocirculo 110 Galones" at bounding box center [179, 187] width 117 height 7
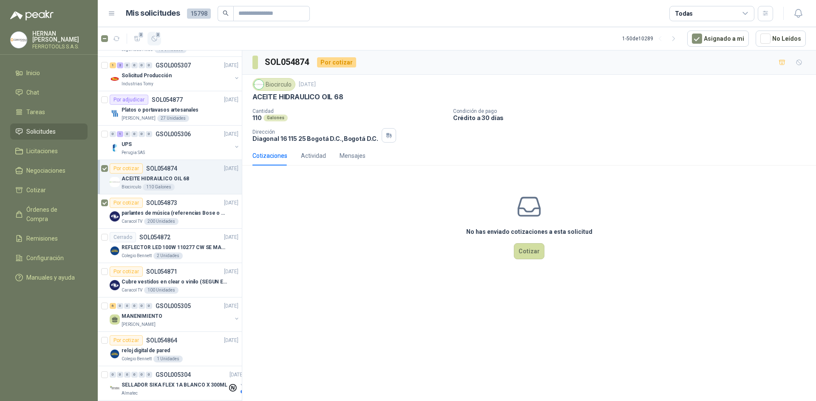
click at [155, 40] on icon "button" at bounding box center [154, 38] width 5 height 5
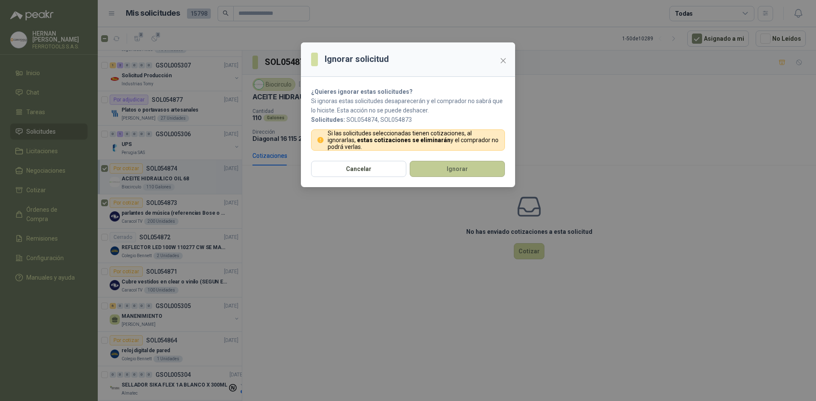
click at [470, 165] on button "Ignorar" at bounding box center [457, 169] width 95 height 16
